Goal: Check status: Check status

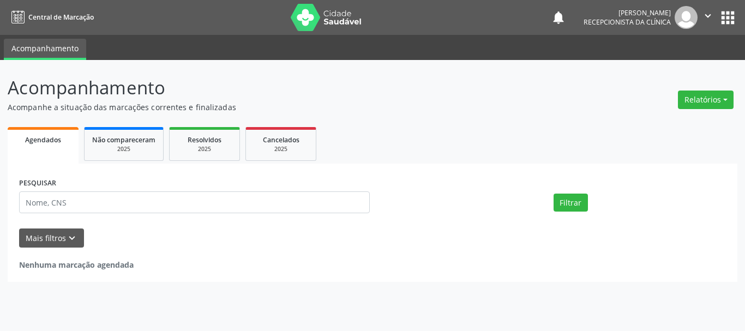
click at [80, 204] on div "PESQUISAR Filtrar UNIDADE DE REFERÊNCIA UNIDADE EXECUTANTE PROFISSIONAL EXECUTA…" at bounding box center [372, 223] width 729 height 118
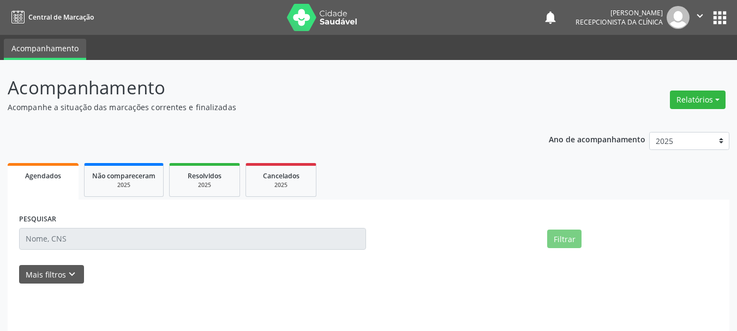
click at [73, 231] on div "PESQUISAR" at bounding box center [192, 234] width 352 height 46
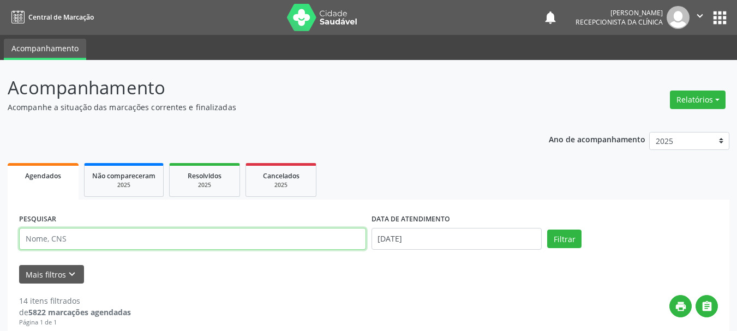
click at [81, 232] on input "text" at bounding box center [192, 239] width 347 height 22
click at [81, 234] on input "text" at bounding box center [192, 239] width 347 height 22
click at [82, 236] on input "text" at bounding box center [192, 239] width 347 height 22
paste input "0&46191&0"
type input "0&46191&0"
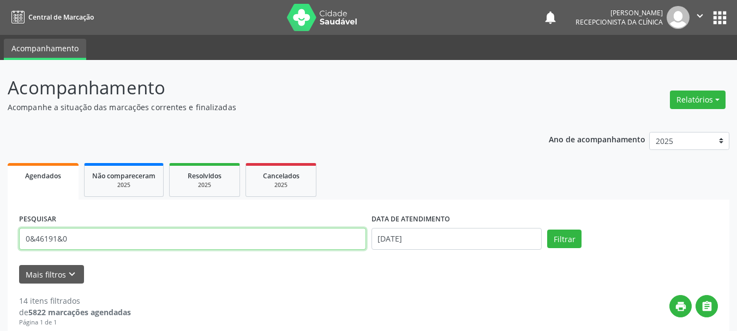
drag, startPoint x: 0, startPoint y: 242, endPoint x: 62, endPoint y: 242, distance: 62.2
type input "[PERSON_NAME]"
click at [547, 230] on button "Filtrar" at bounding box center [564, 239] width 34 height 19
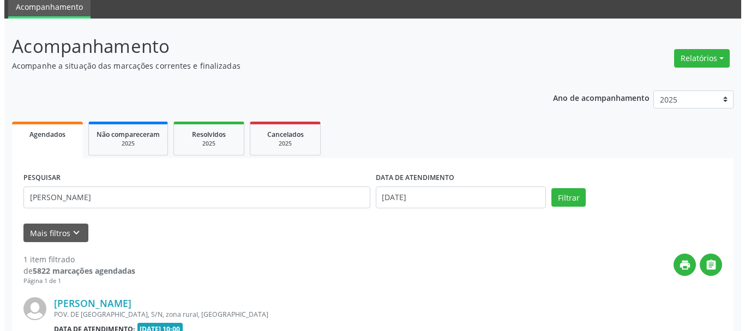
scroll to position [162, 0]
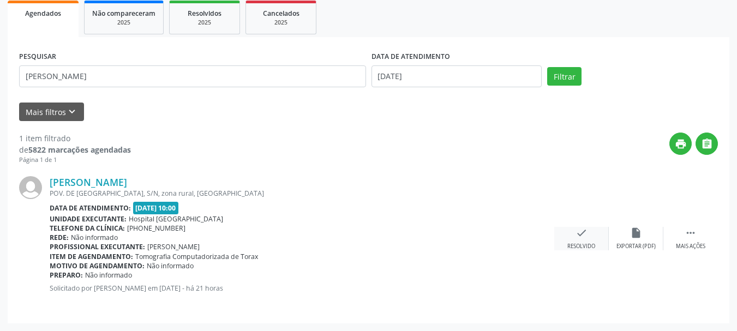
click at [579, 245] on div "Resolvido" at bounding box center [581, 247] width 28 height 8
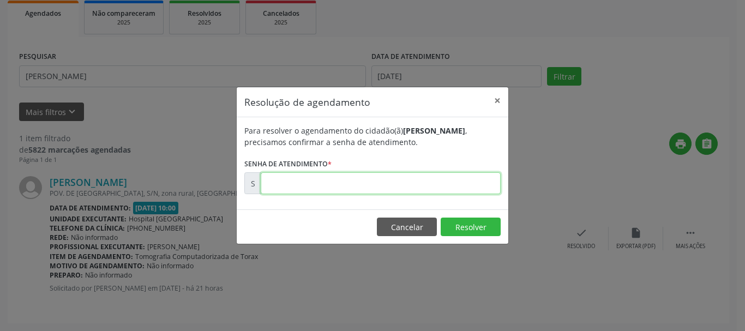
click at [476, 183] on input "text" at bounding box center [381, 183] width 240 height 22
type input "00171072"
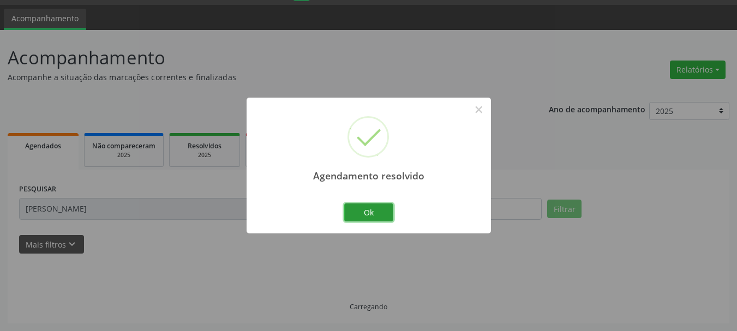
drag, startPoint x: 360, startPoint y: 205, endPoint x: 441, endPoint y: 220, distance: 82.6
click at [370, 207] on button "Ok" at bounding box center [368, 212] width 49 height 19
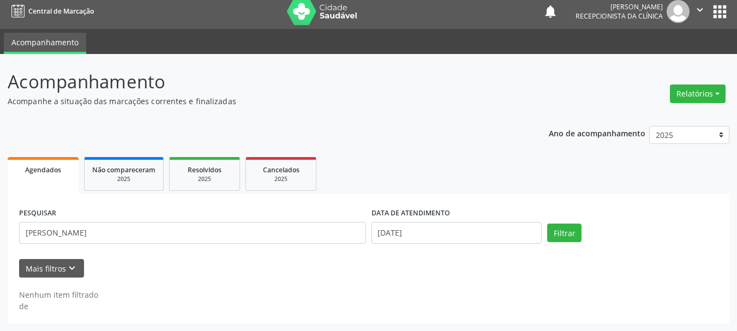
scroll to position [6, 0]
